Goal: Task Accomplishment & Management: Manage account settings

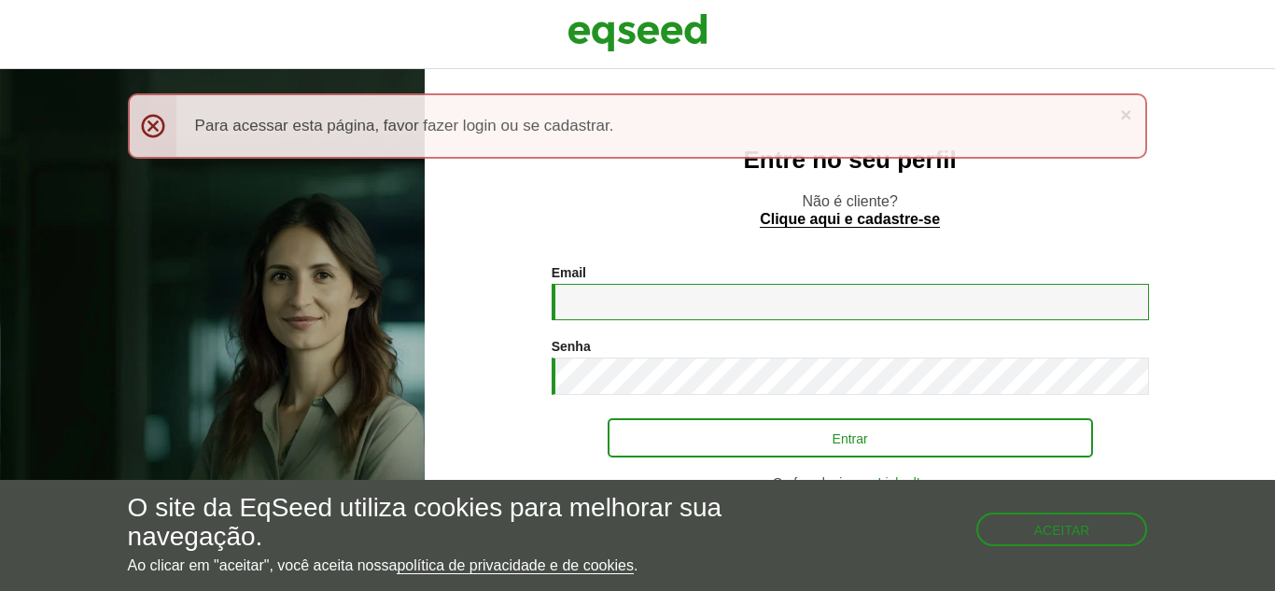
type input "**********"
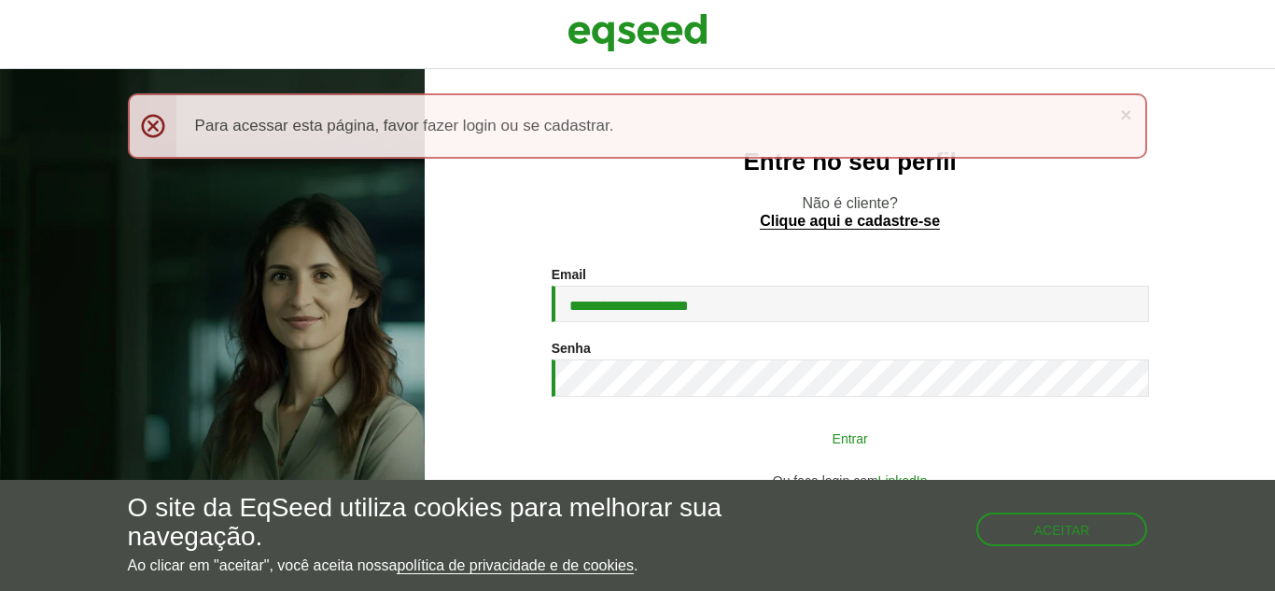
click at [738, 431] on button "Entrar" at bounding box center [850, 437] width 485 height 35
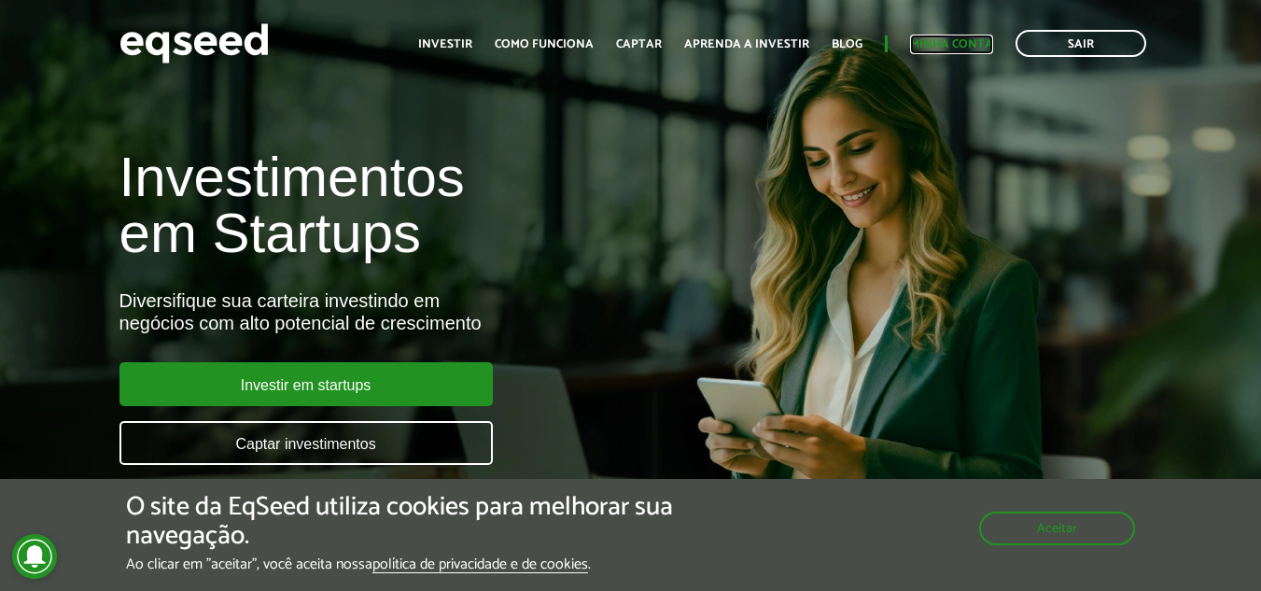
click at [942, 47] on link "Minha conta" at bounding box center [951, 44] width 83 height 12
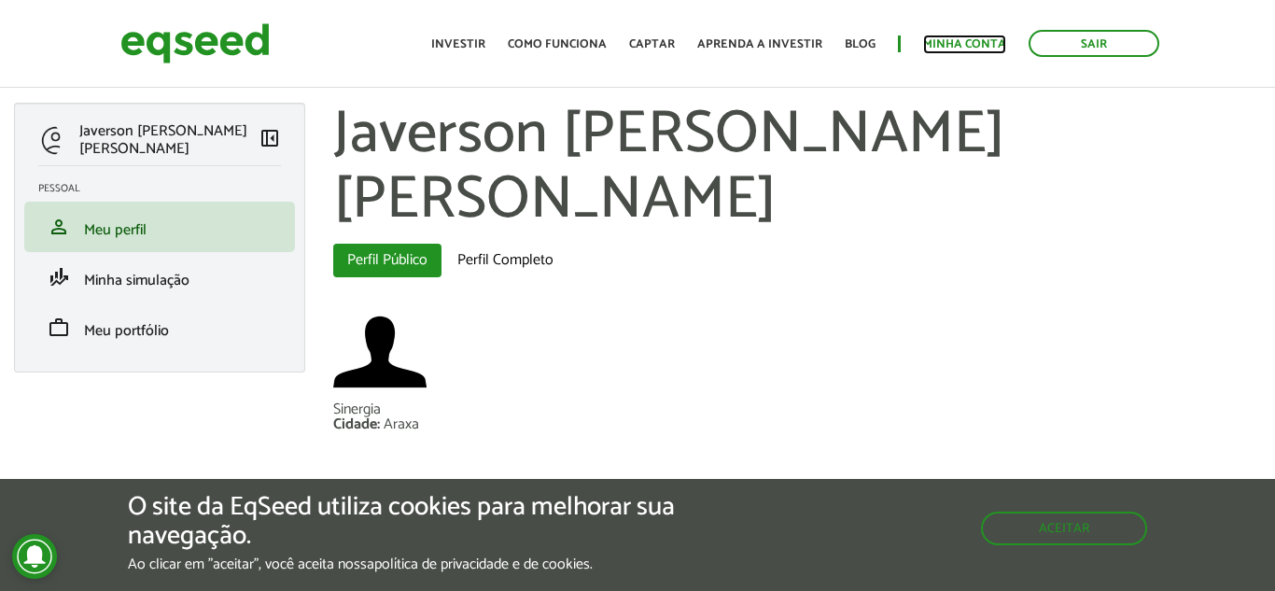
click at [950, 41] on link "Minha conta" at bounding box center [964, 44] width 83 height 12
click at [1129, 536] on button "Aceitar" at bounding box center [1066, 527] width 162 height 30
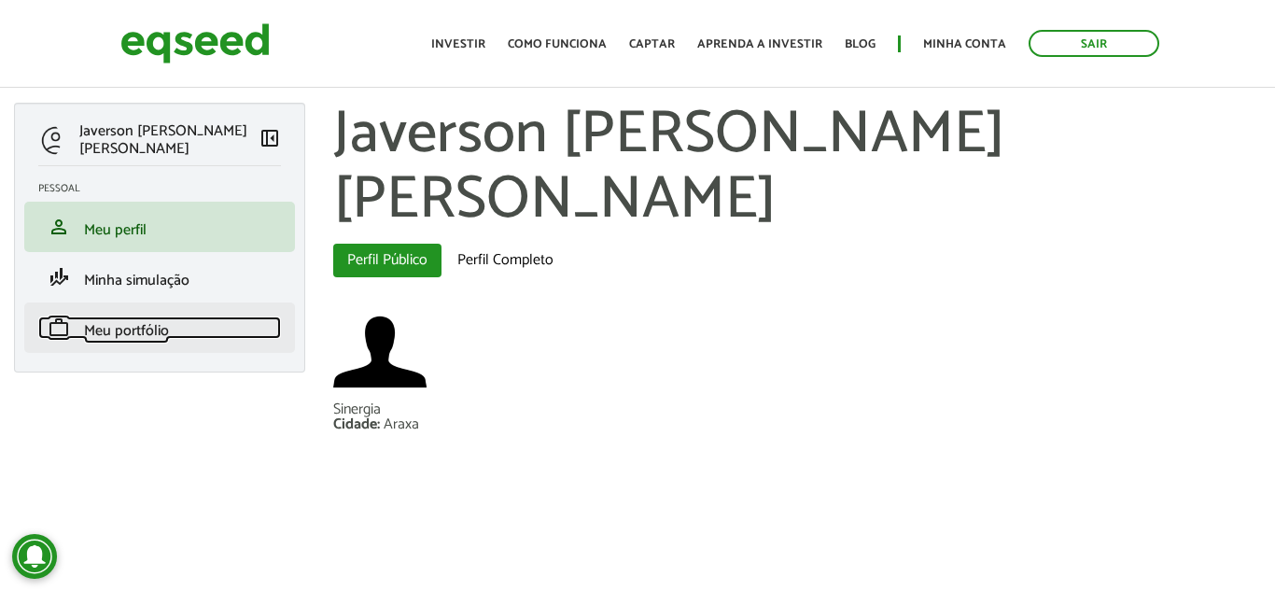
click at [140, 336] on span "Meu portfólio" at bounding box center [126, 330] width 85 height 25
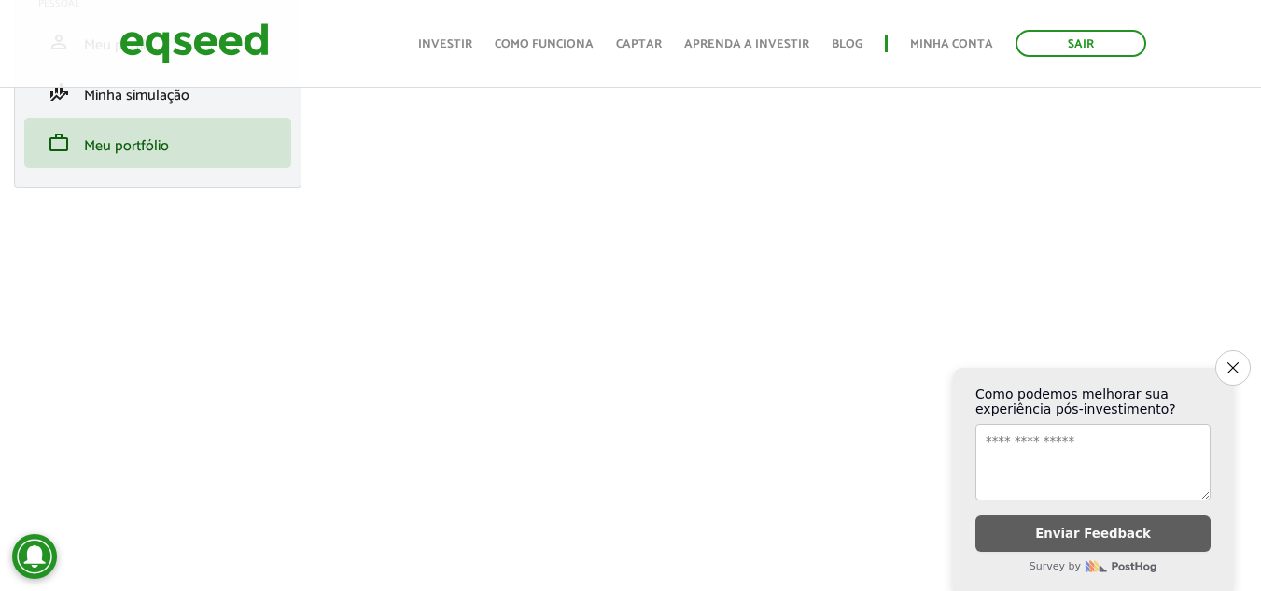
scroll to position [187, 0]
click at [1249, 359] on button "Close survey" at bounding box center [1232, 367] width 39 height 39
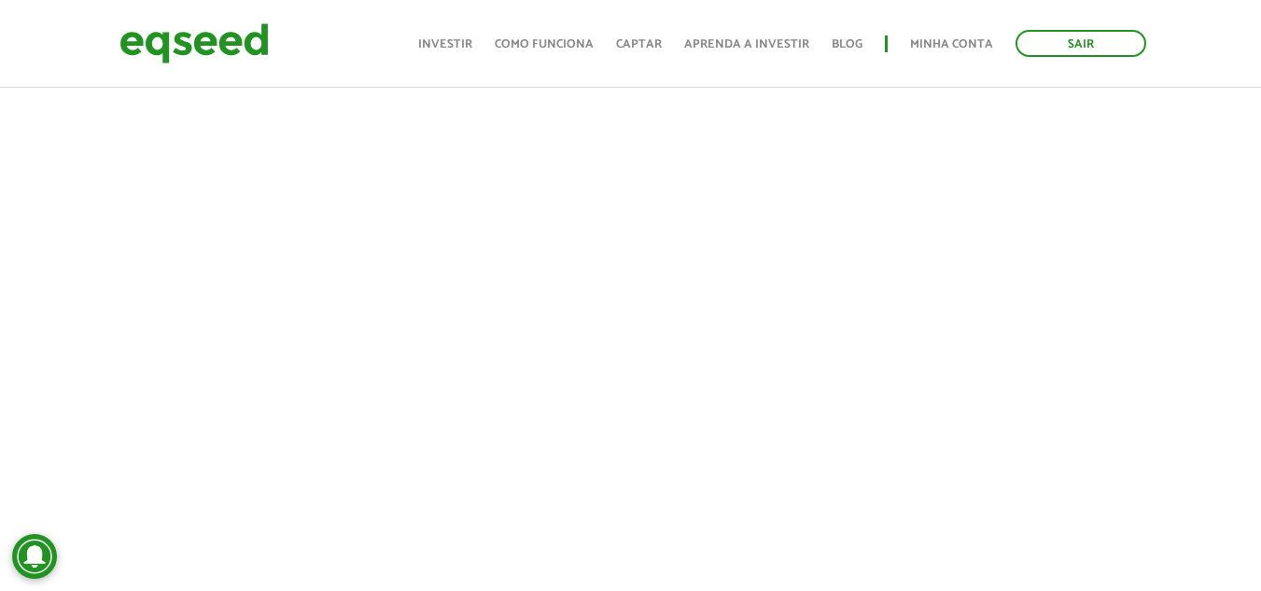
scroll to position [467, 0]
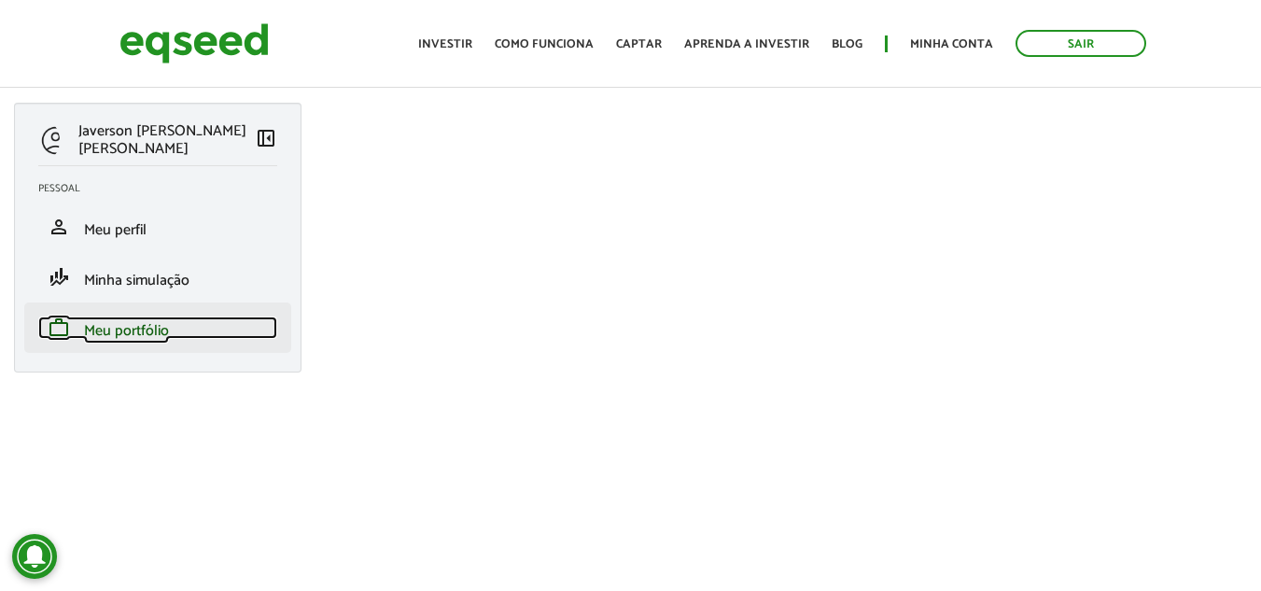
click at [128, 328] on span "Meu portfólio" at bounding box center [126, 330] width 85 height 25
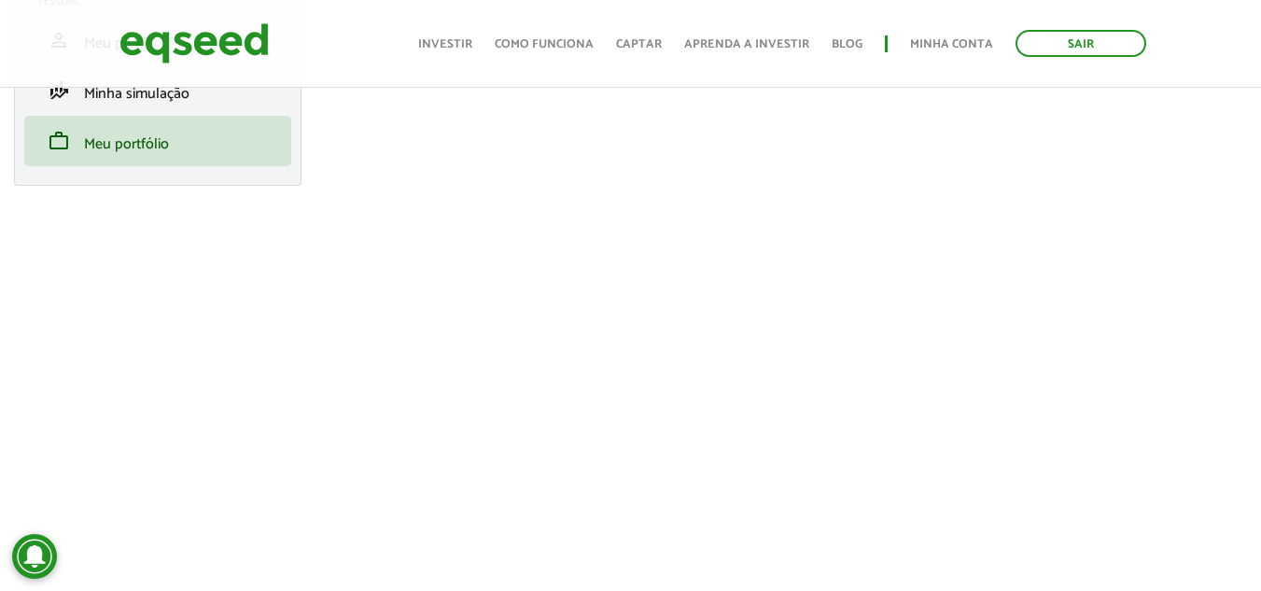
scroll to position [560, 0]
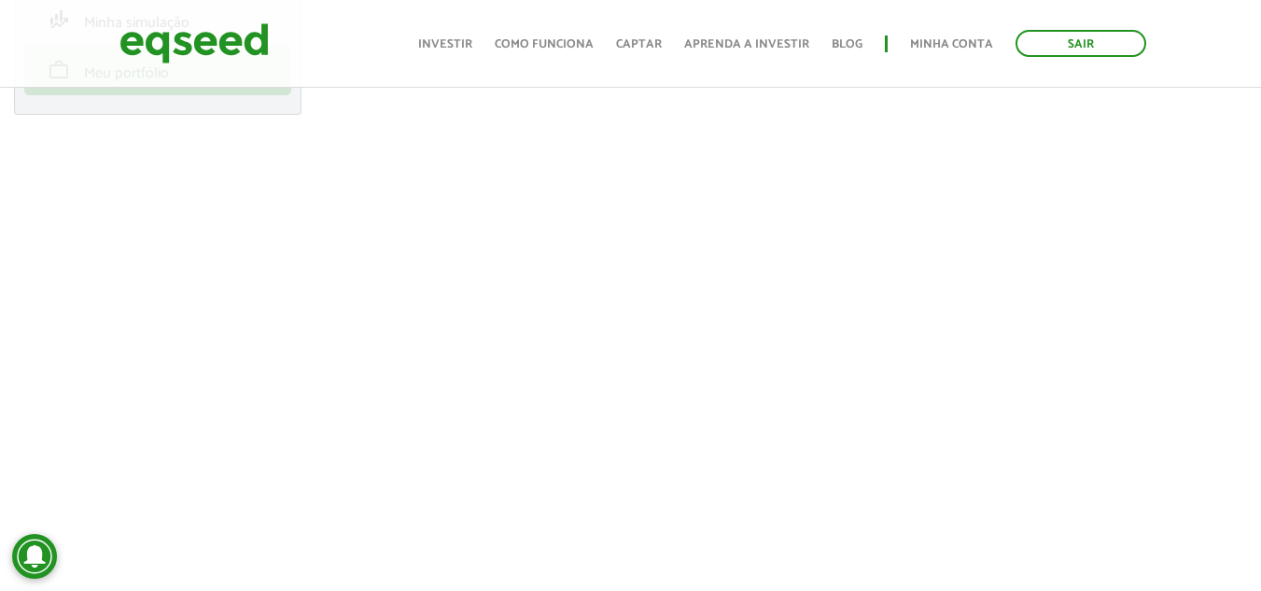
scroll to position [280, 0]
